Goal: Communication & Community: Answer question/provide support

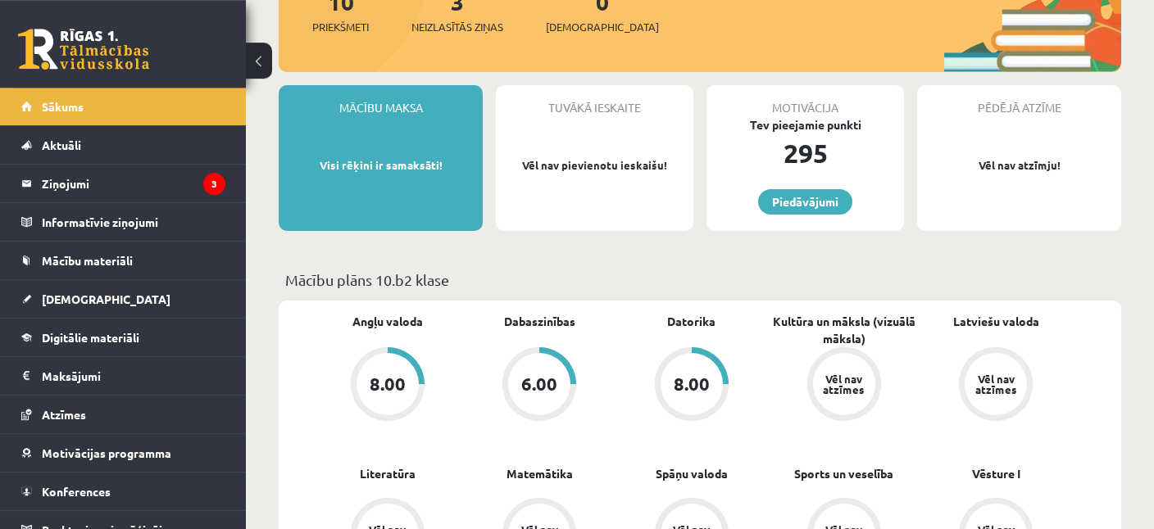
scroll to position [259, 0]
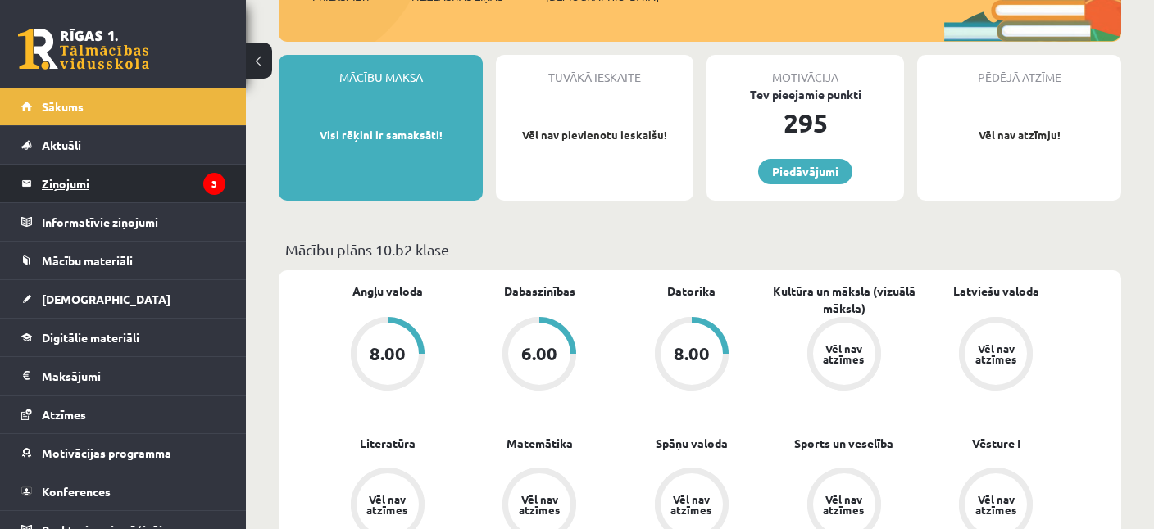
click at [82, 184] on legend "Ziņojumi 3" at bounding box center [134, 184] width 184 height 38
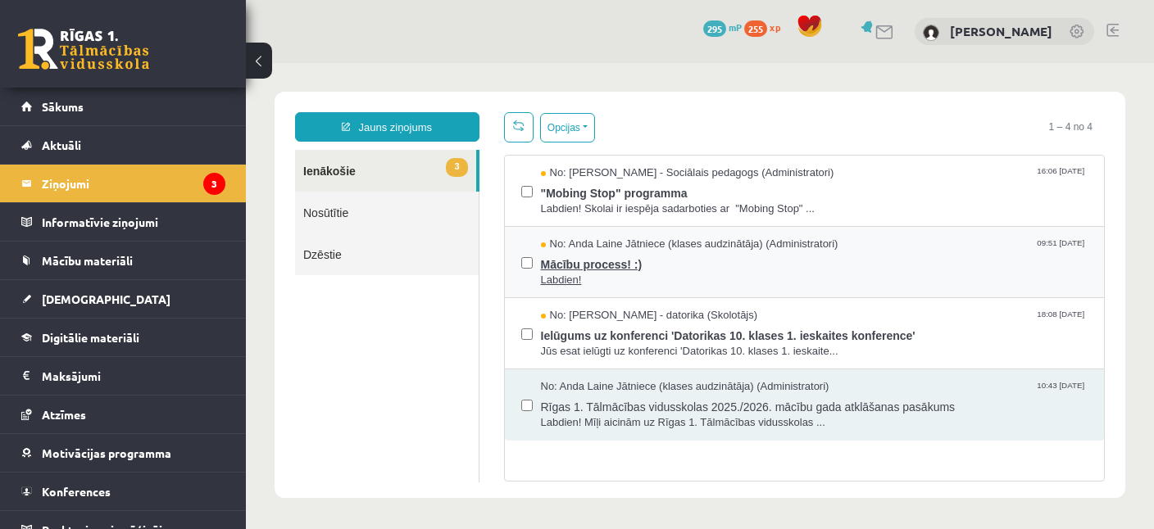
click at [641, 260] on span "Mācību process! :)" at bounding box center [814, 262] width 547 height 20
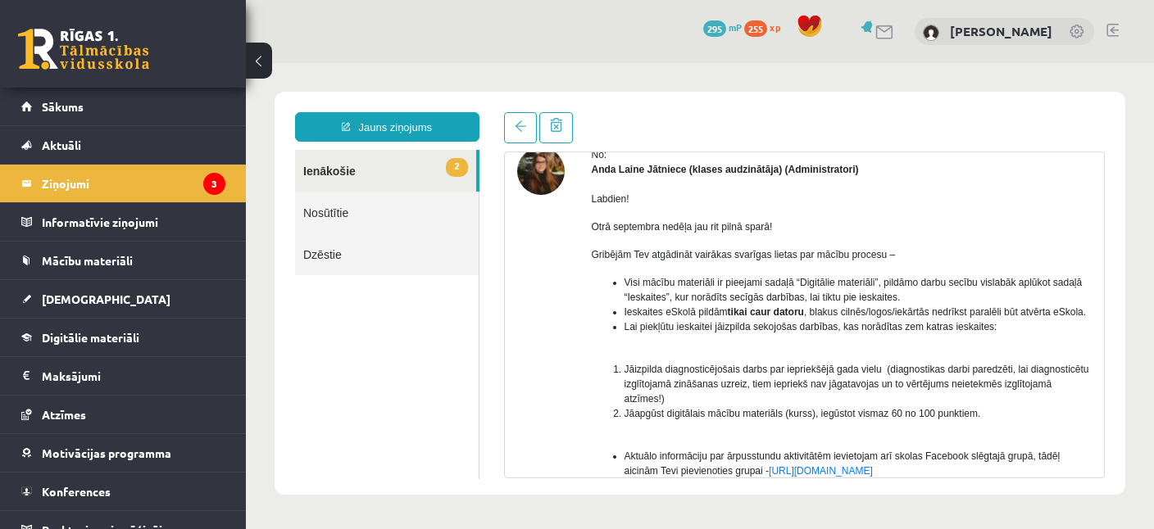
scroll to position [158, 0]
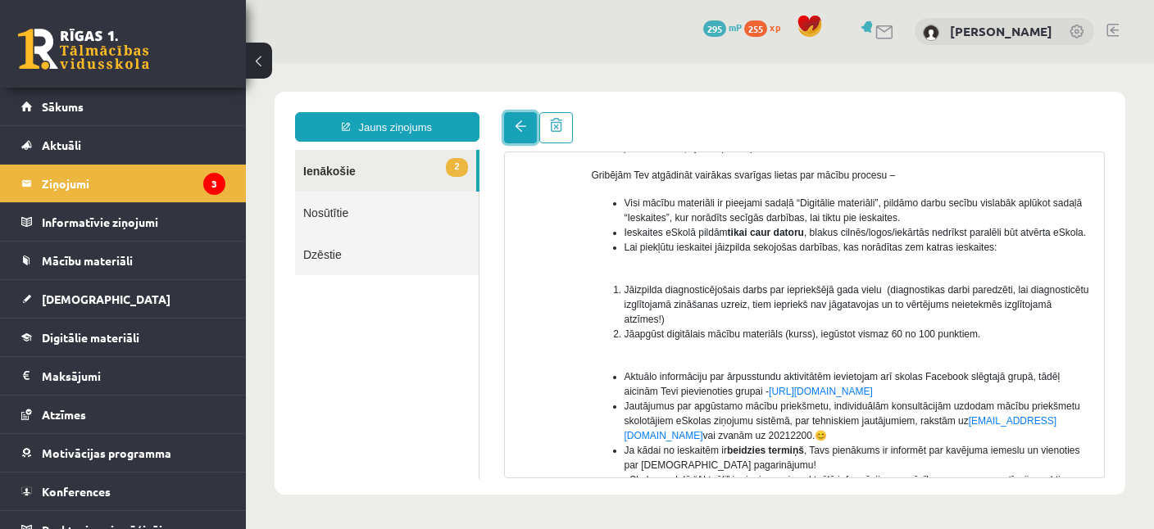
click at [514, 127] on link at bounding box center [520, 127] width 33 height 31
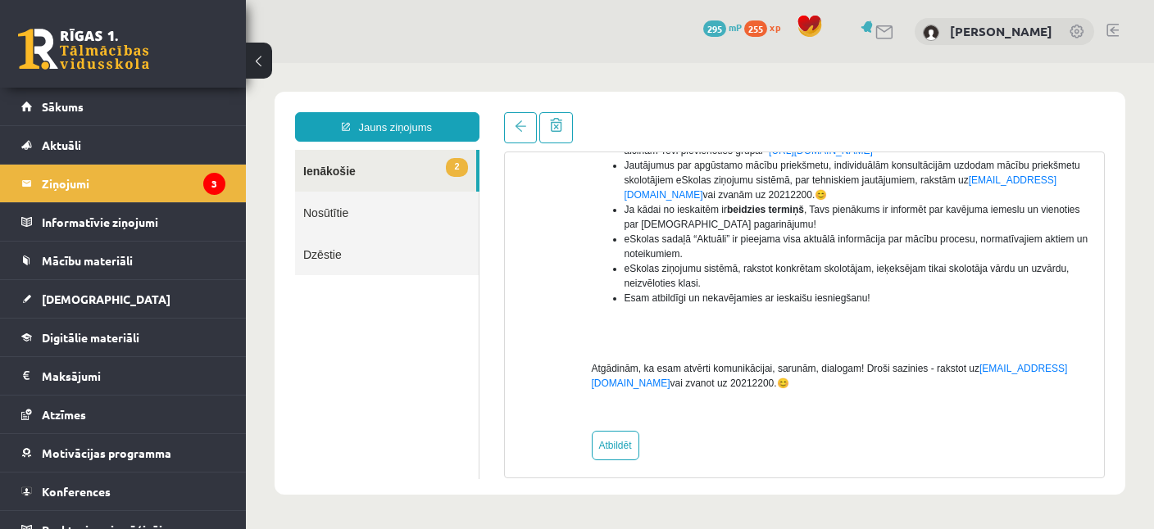
click at [332, 163] on link "2 Ienākošie" at bounding box center [385, 171] width 181 height 42
click at [324, 175] on link "2 Ienākošie" at bounding box center [385, 171] width 181 height 42
click at [88, 330] on span "Digitālie materiāli" at bounding box center [91, 337] width 98 height 15
